Goal: Navigation & Orientation: Find specific page/section

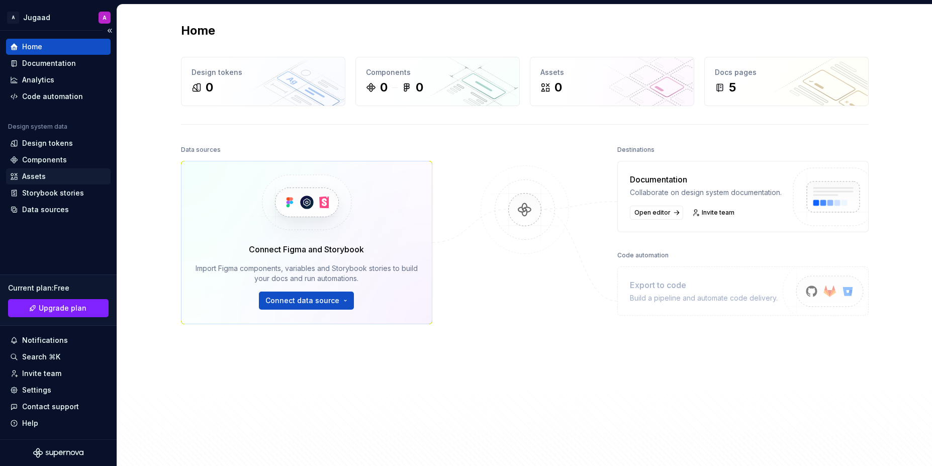
click at [52, 177] on div "Assets" at bounding box center [58, 176] width 96 height 10
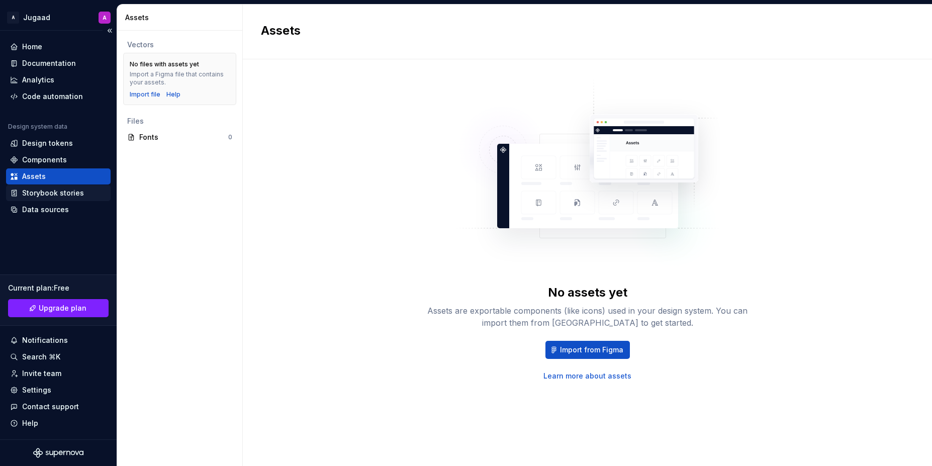
click at [63, 189] on div "Storybook stories" at bounding box center [53, 193] width 62 height 10
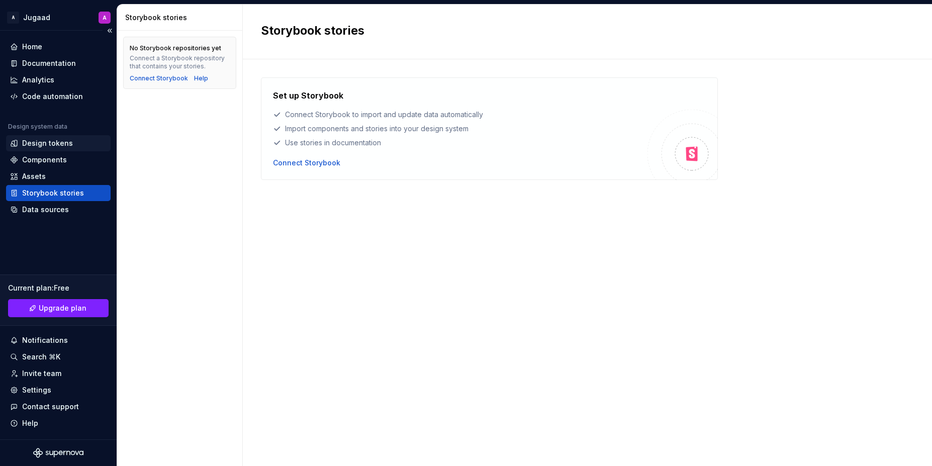
click at [66, 143] on div "Design tokens" at bounding box center [47, 143] width 51 height 10
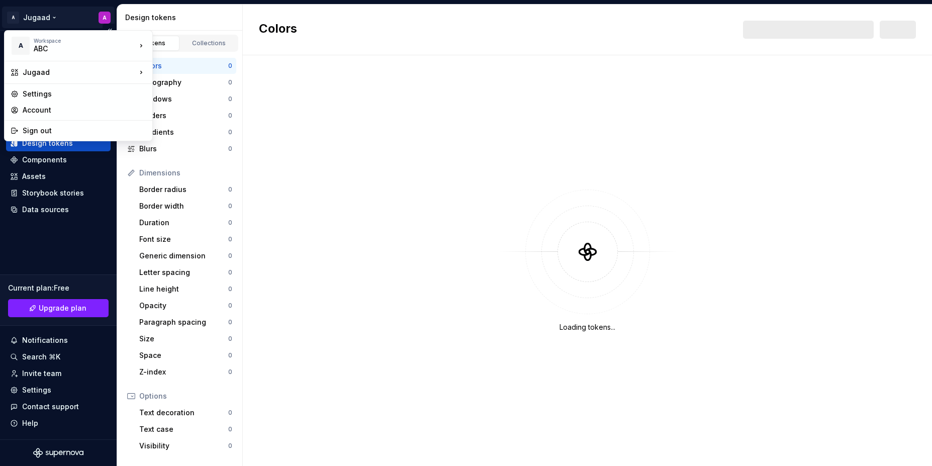
click at [41, 15] on html "A Jugaad A Home Documentation Analytics Code automation Design system data Desi…" at bounding box center [466, 233] width 932 height 466
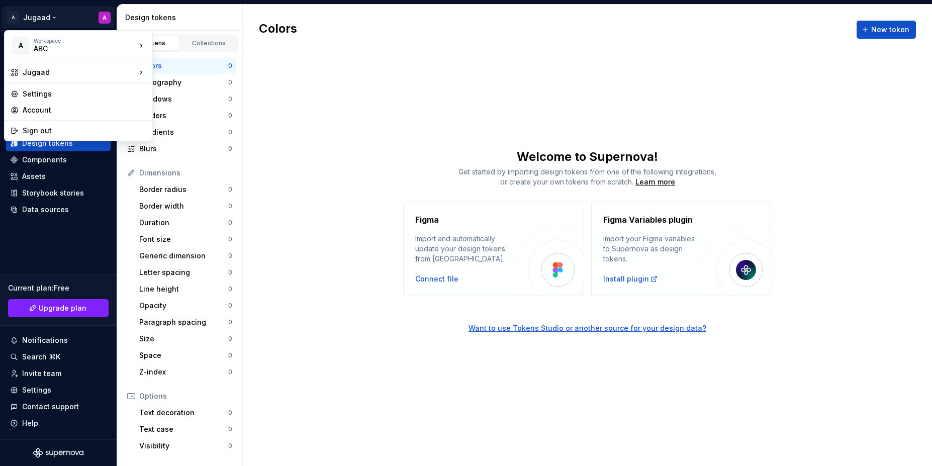
click at [308, 94] on html "A Jugaad A Home Documentation Analytics Code automation Design system data Desi…" at bounding box center [466, 233] width 932 height 466
